Goal: Task Accomplishment & Management: Manage account settings

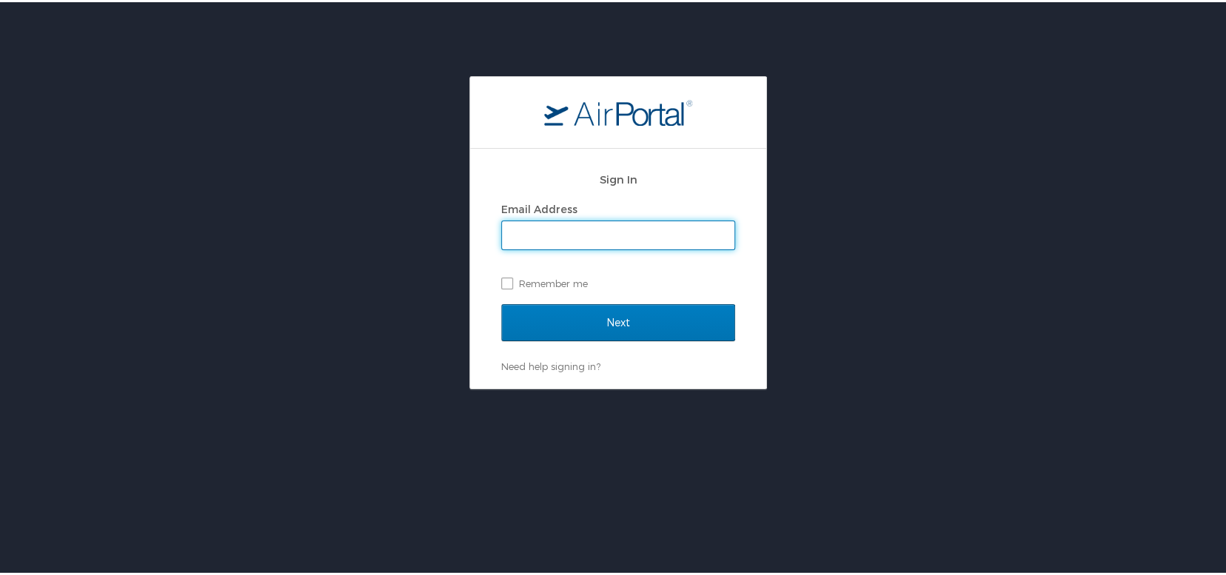
type input "[EMAIL_ADDRESS][DOMAIN_NAME]"
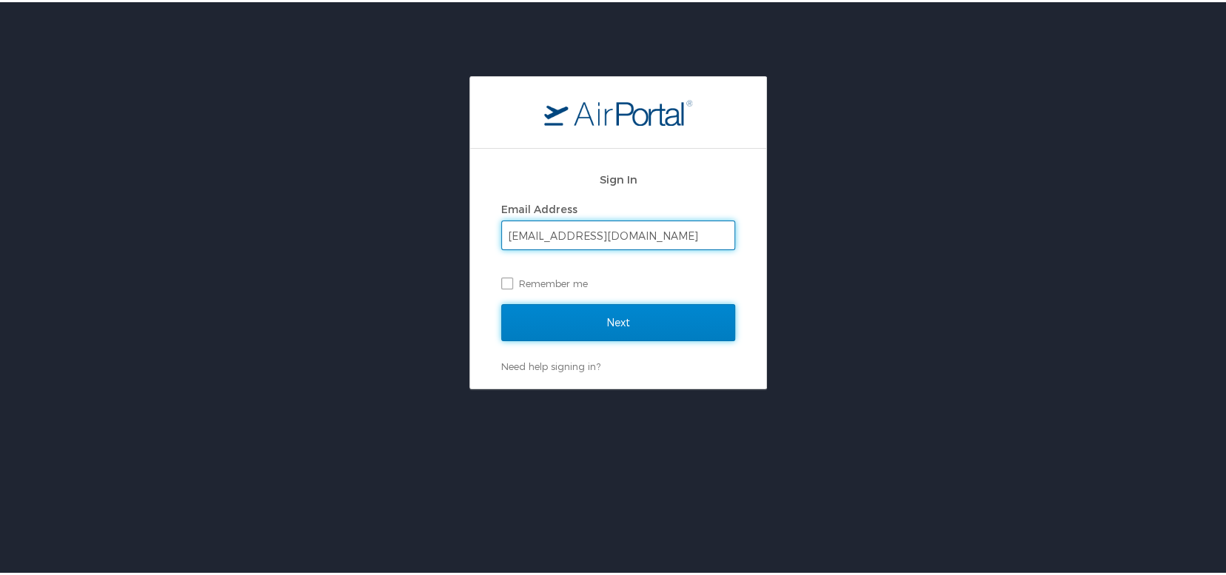
click at [648, 321] on input "Next" at bounding box center [618, 320] width 234 height 37
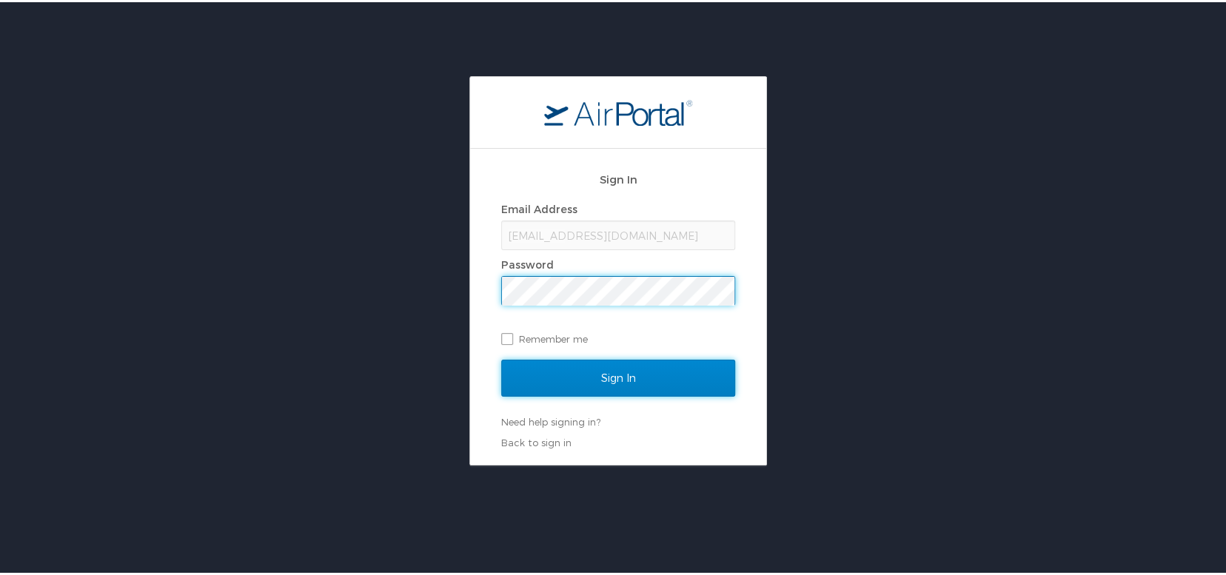
click at [644, 366] on input "Sign In" at bounding box center [618, 376] width 234 height 37
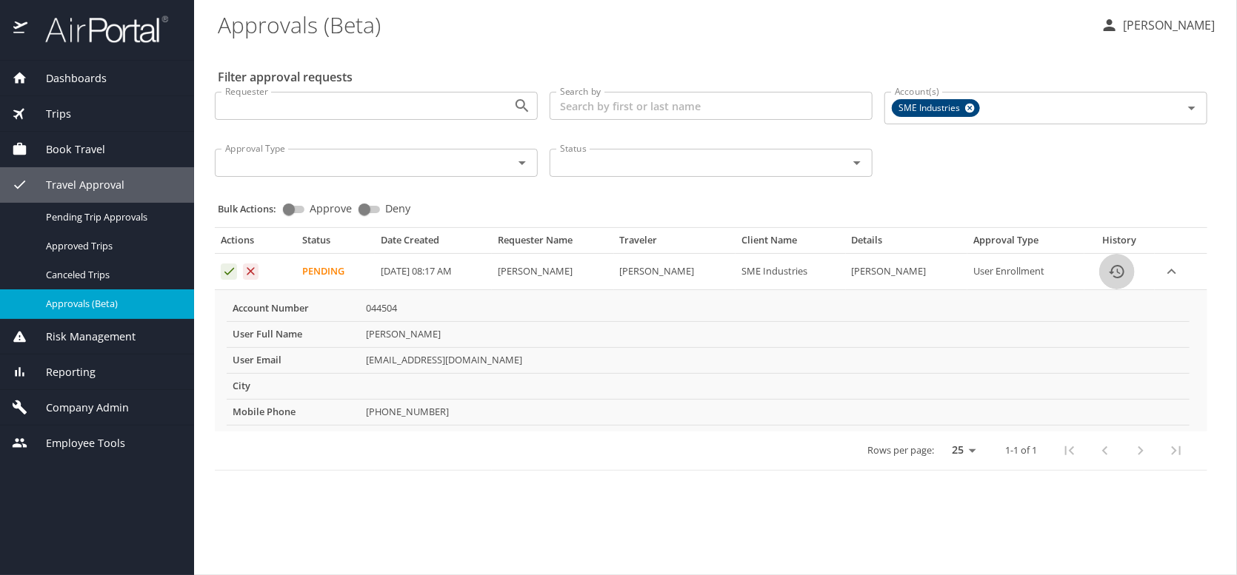
click at [1118, 275] on icon "History" at bounding box center [1116, 271] width 15 height 13
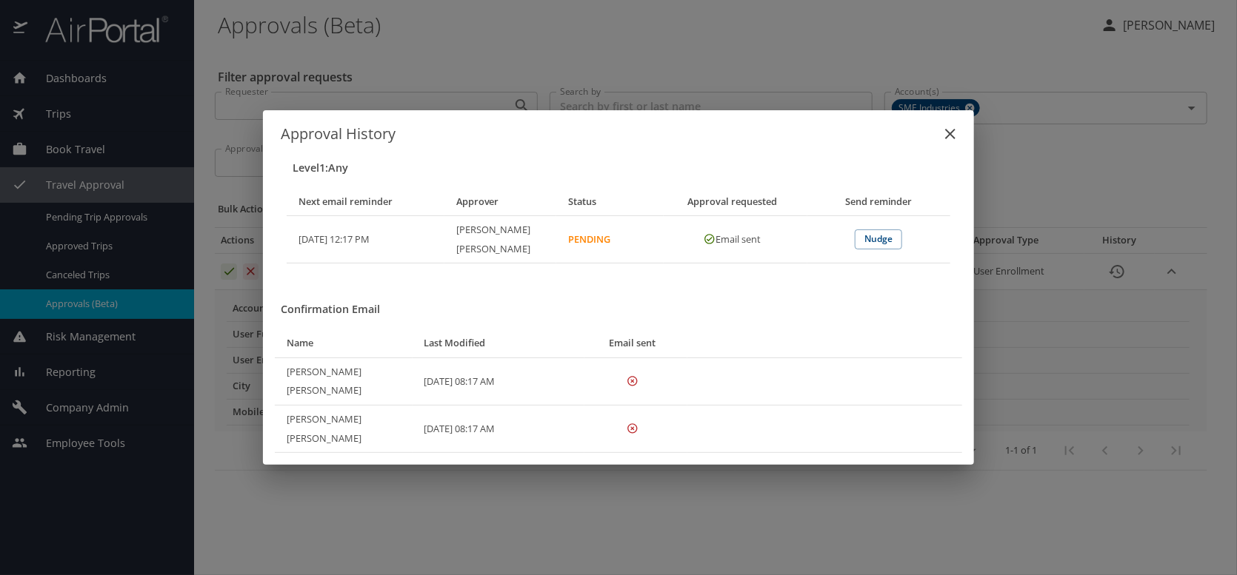
click at [946, 143] on icon "close" at bounding box center [950, 134] width 18 height 18
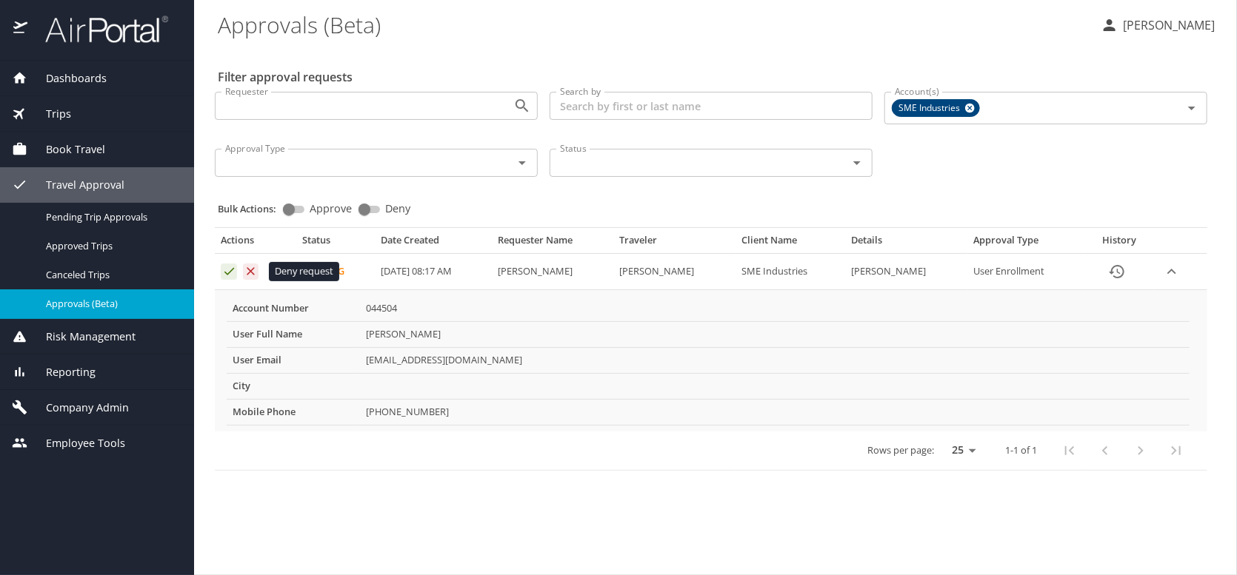
click at [253, 273] on icon "Approval table" at bounding box center [251, 271] width 8 height 8
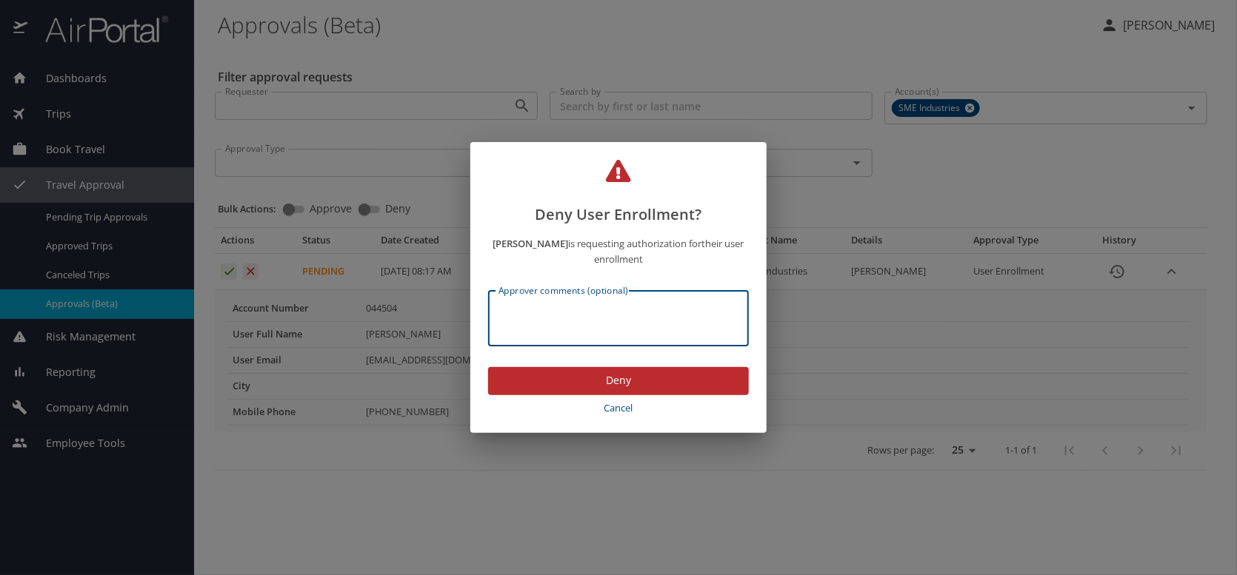
click at [579, 318] on textarea "Approver comments (optional)" at bounding box center [618, 318] width 240 height 28
type textarea "needs to be completed with corporate email account"
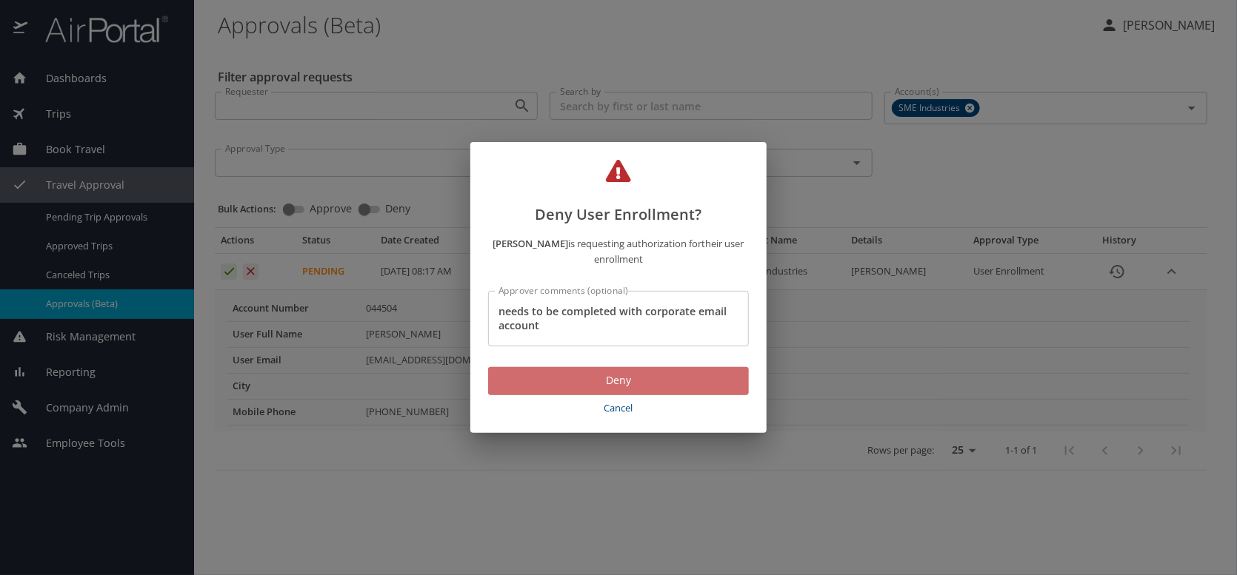
click at [601, 391] on button "Deny" at bounding box center [618, 381] width 261 height 29
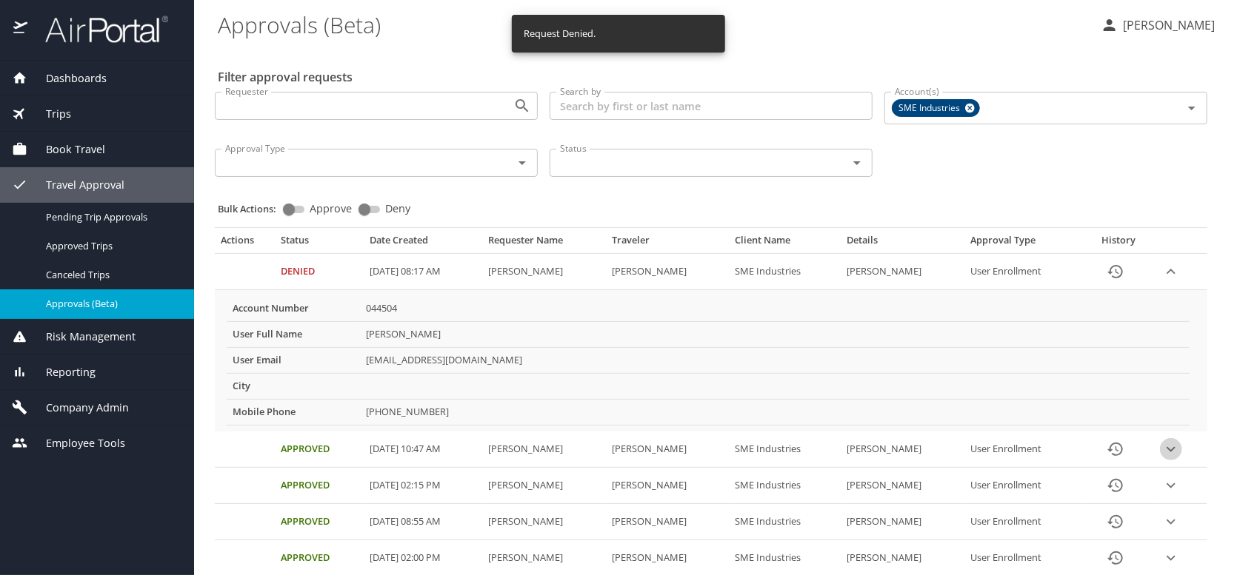
click at [1166, 447] on icon "expand row" at bounding box center [1171, 450] width 18 height 18
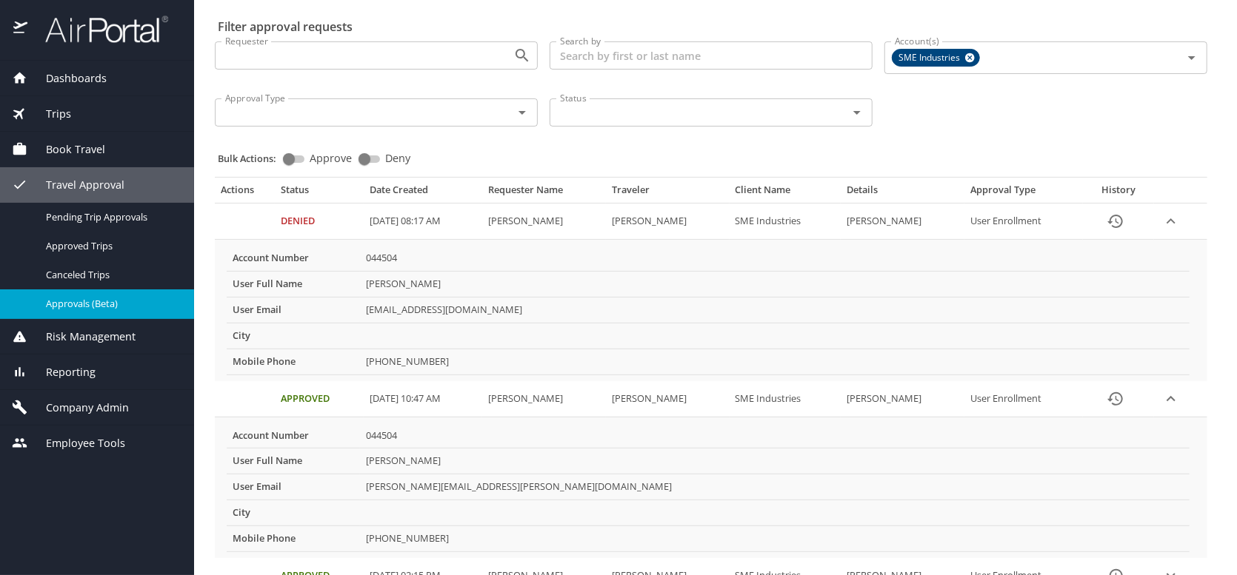
scroll to position [74, 0]
